Goal: Transaction & Acquisition: Download file/media

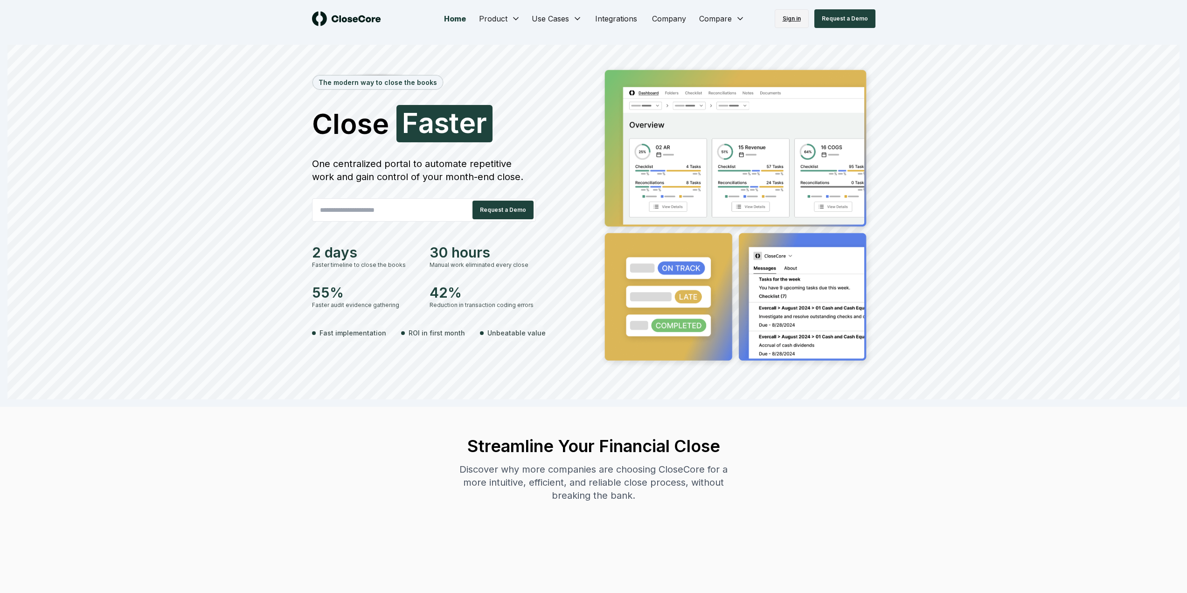
click at [790, 17] on link "Sign in" at bounding box center [792, 18] width 34 height 19
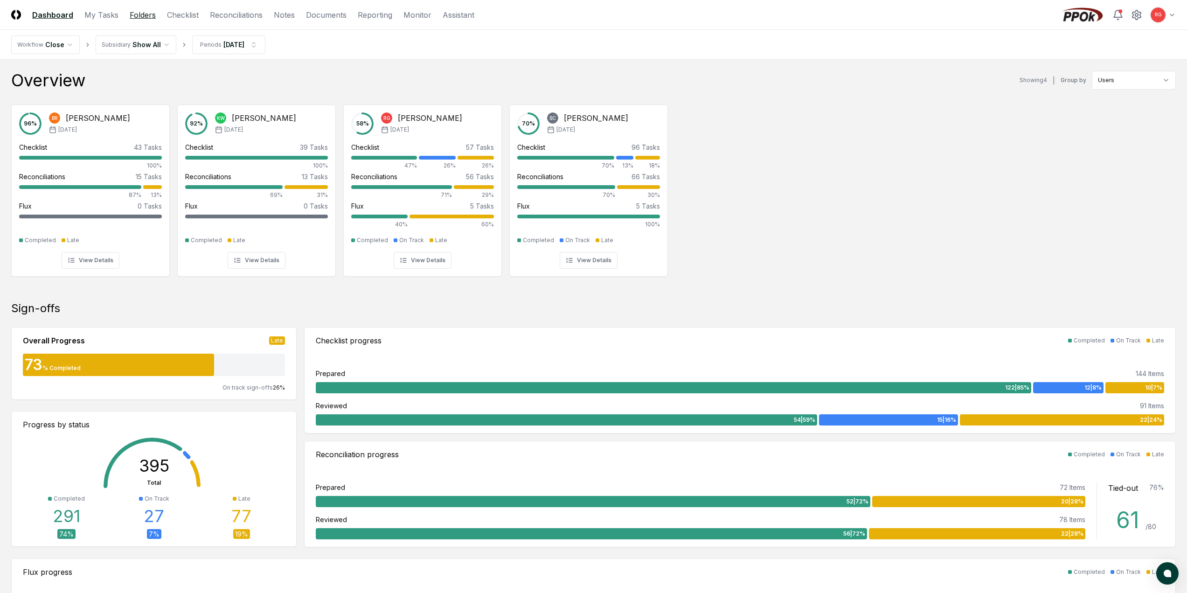
click at [143, 19] on link "Folders" at bounding box center [143, 14] width 26 height 11
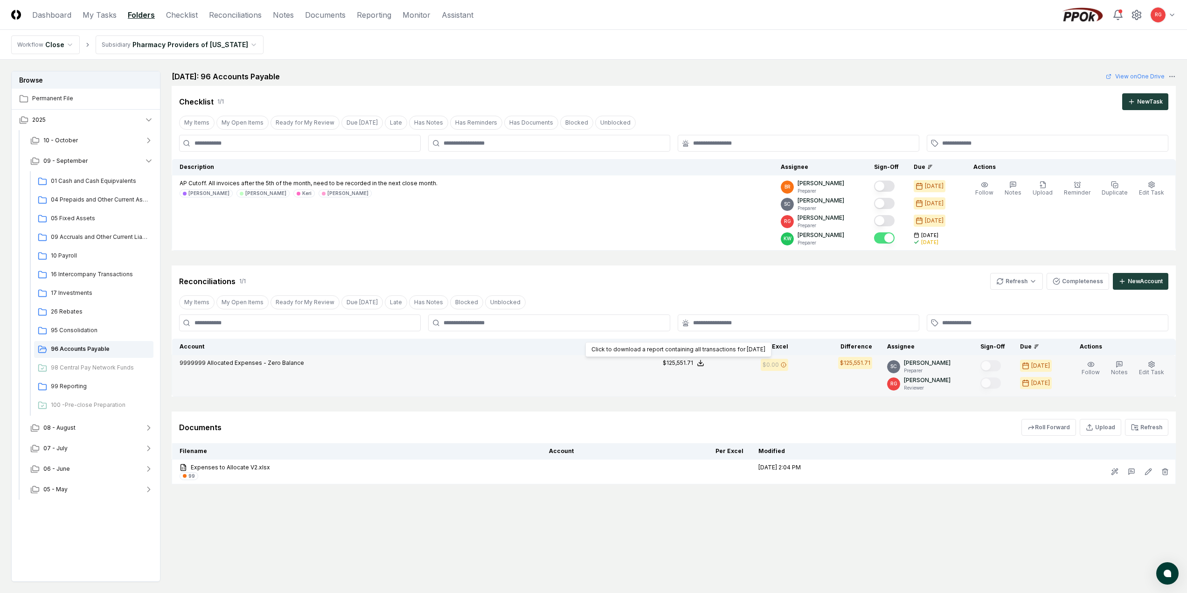
click at [704, 363] on icon at bounding box center [700, 362] width 7 height 7
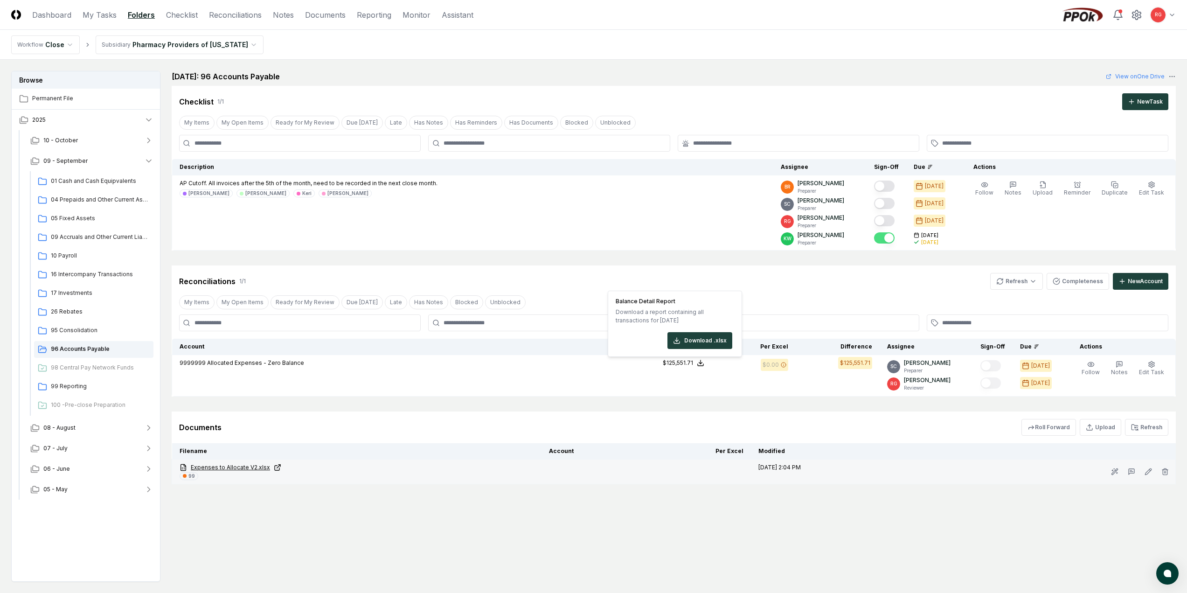
click at [248, 465] on link "Expenses to Allocate V2.xlsx" at bounding box center [357, 467] width 354 height 8
